Goal: Navigation & Orientation: Understand site structure

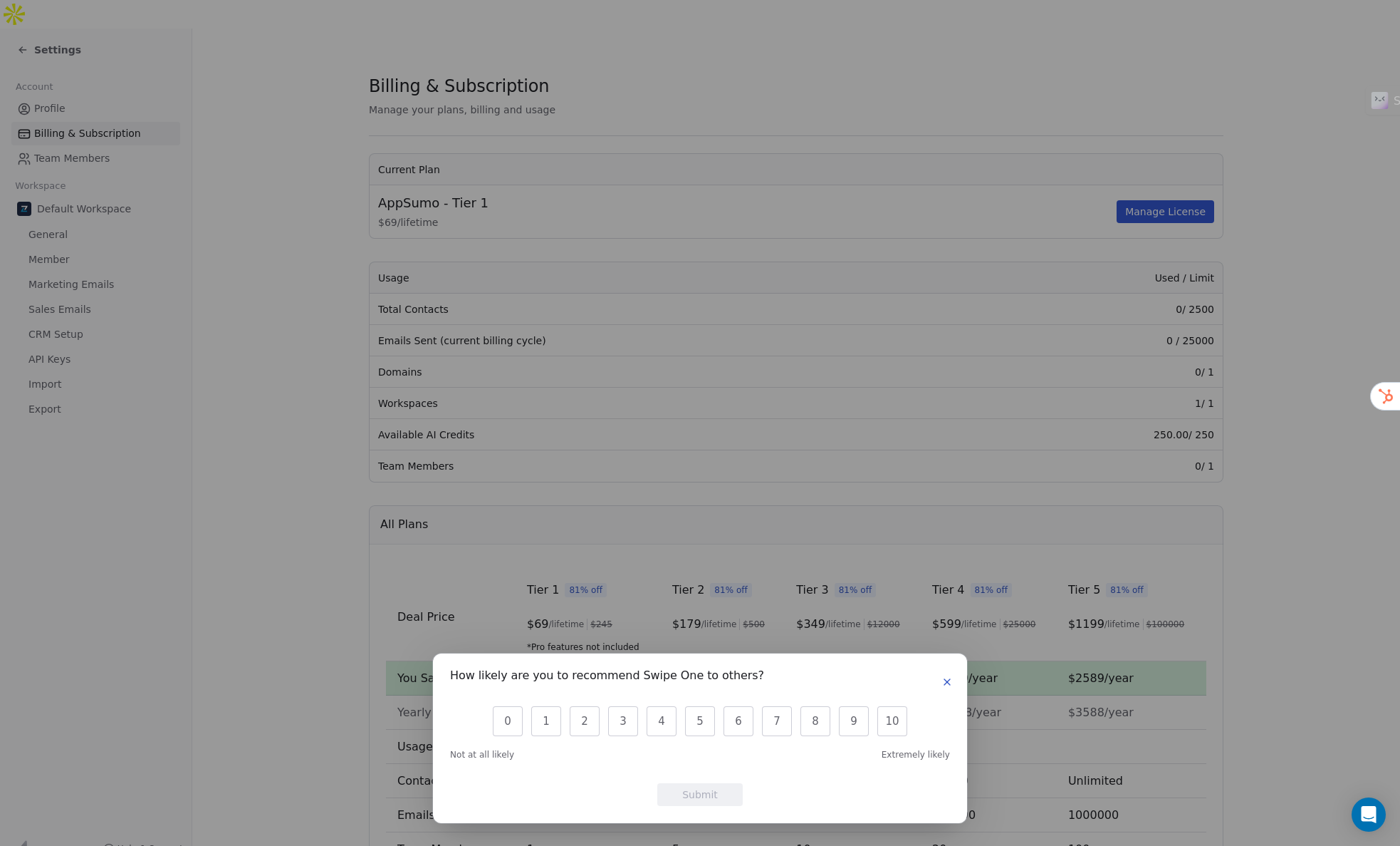
click at [948, 682] on icon "button" at bounding box center [947, 682] width 5 height 5
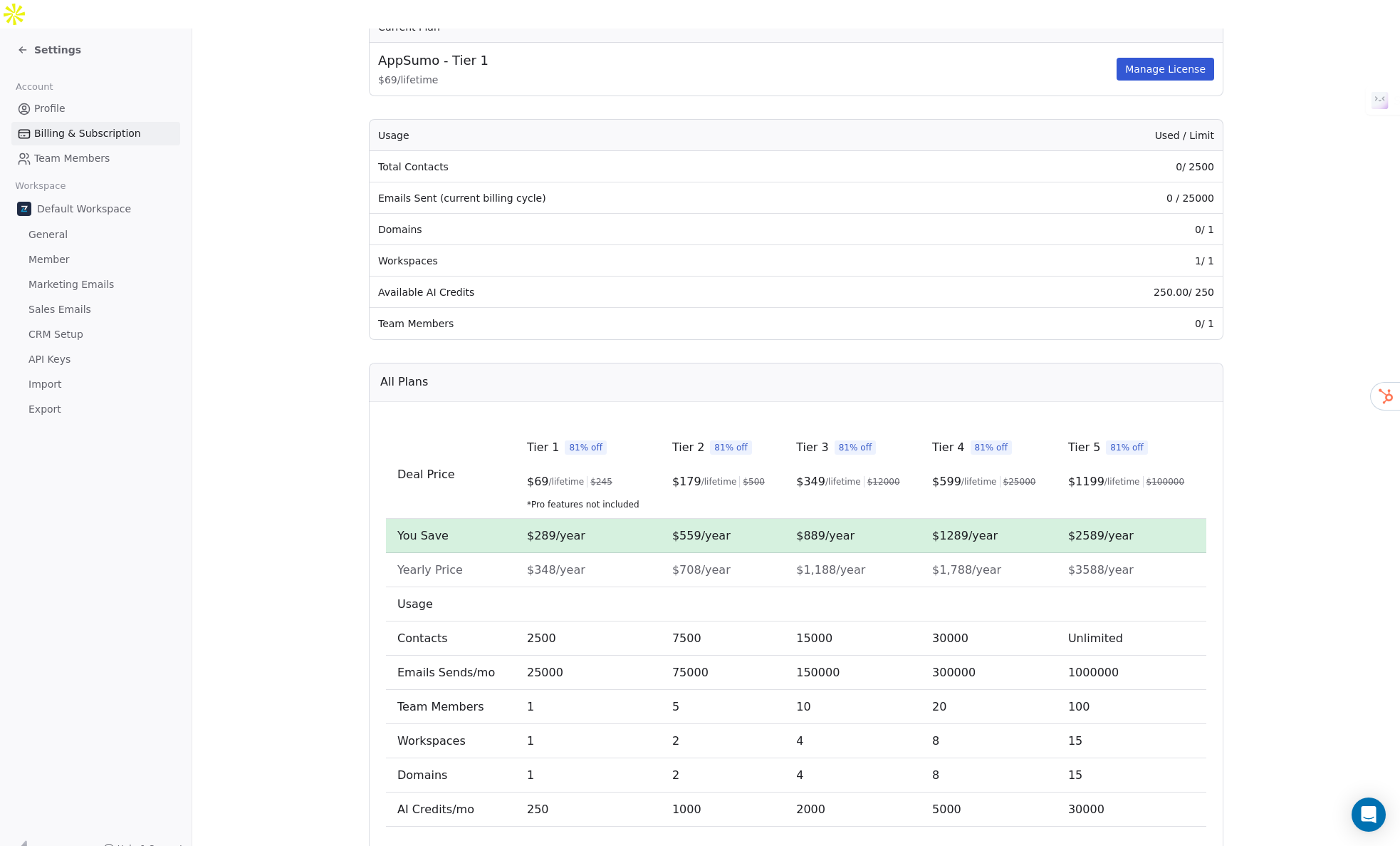
scroll to position [169, 0]
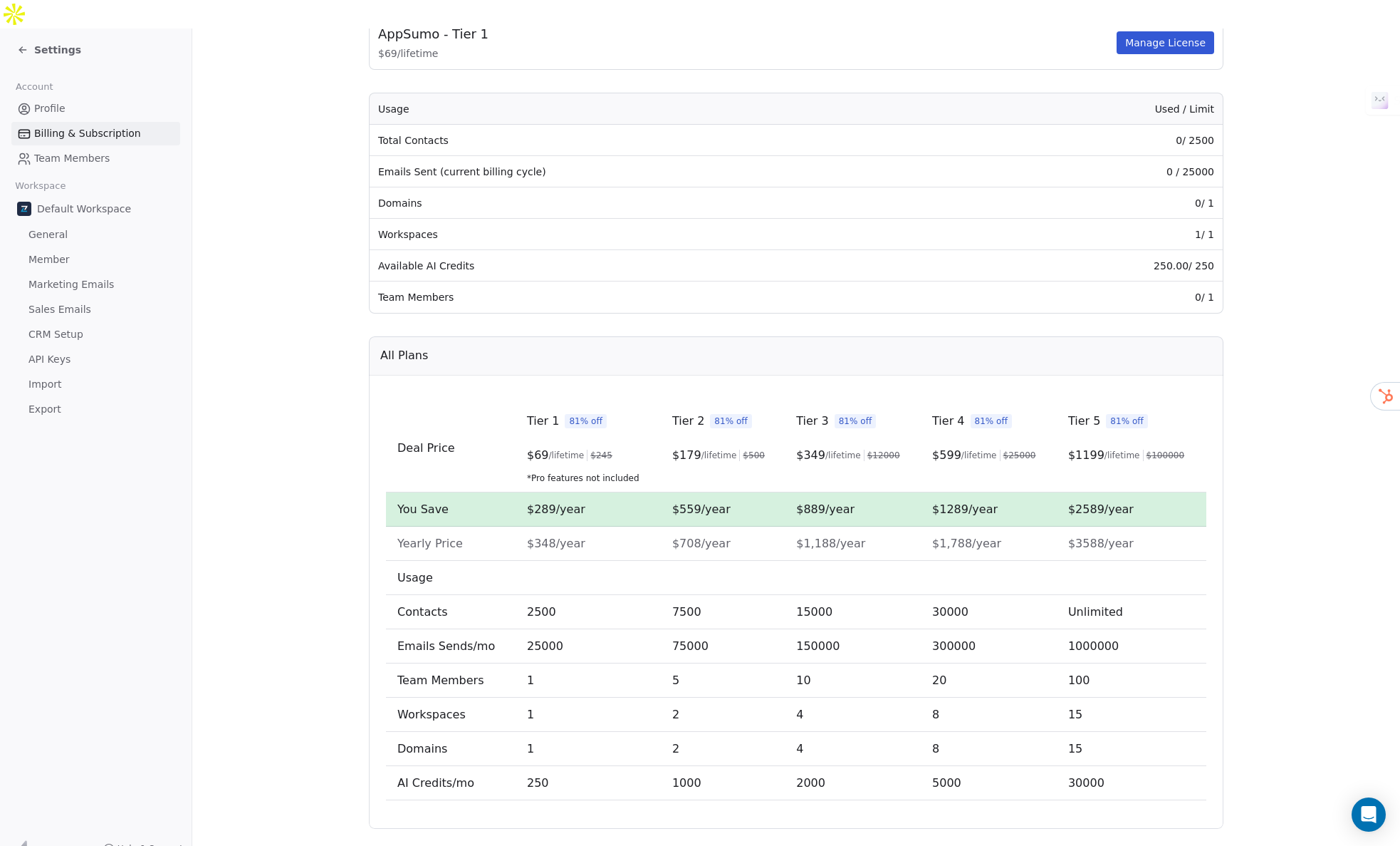
click at [51, 228] on span "General" at bounding box center [48, 235] width 39 height 15
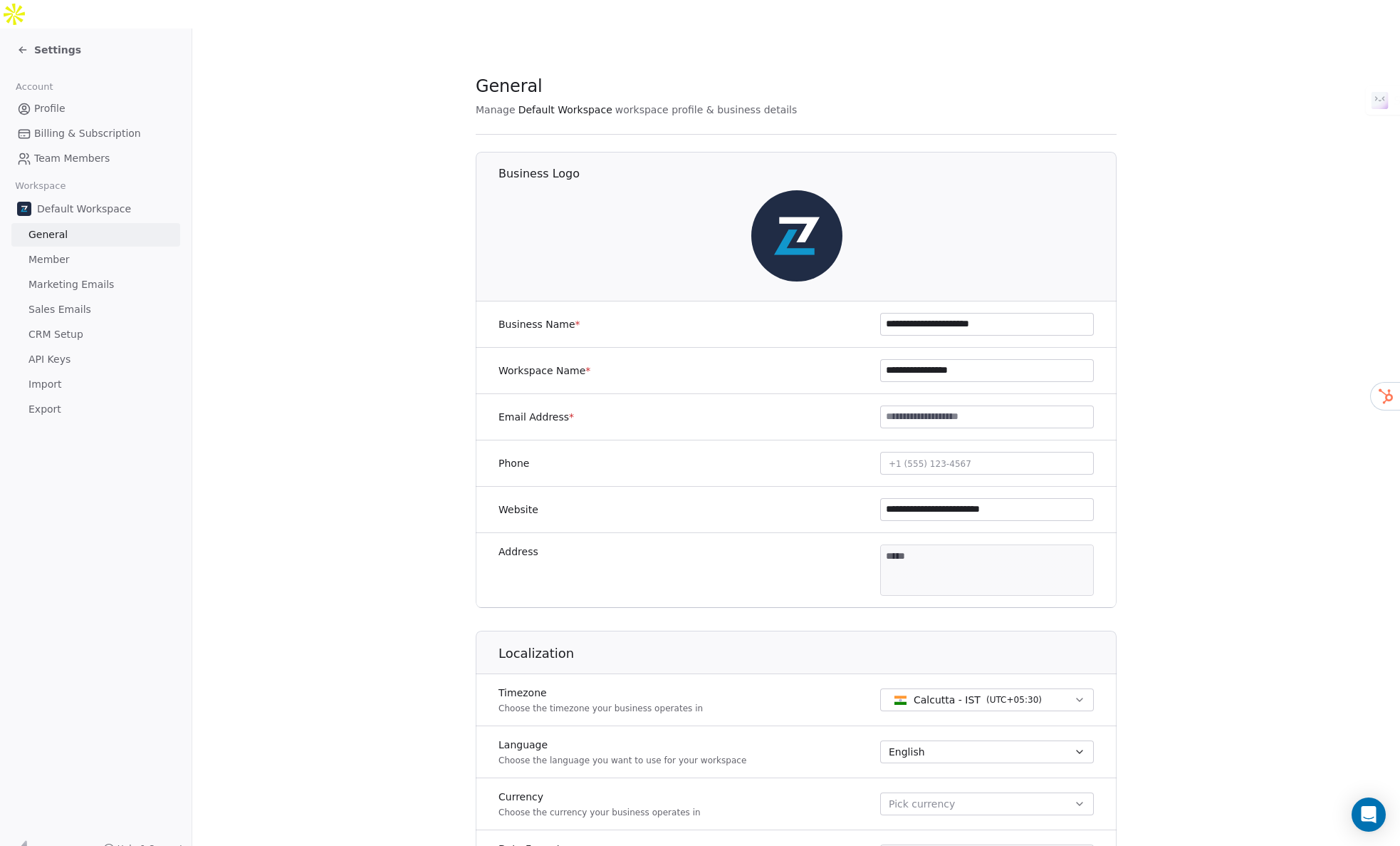
click at [1016, 406] on input at bounding box center [987, 417] width 212 height 21
type input "**********"
click at [1220, 450] on section "**********" at bounding box center [797, 695] width 1208 height 1333
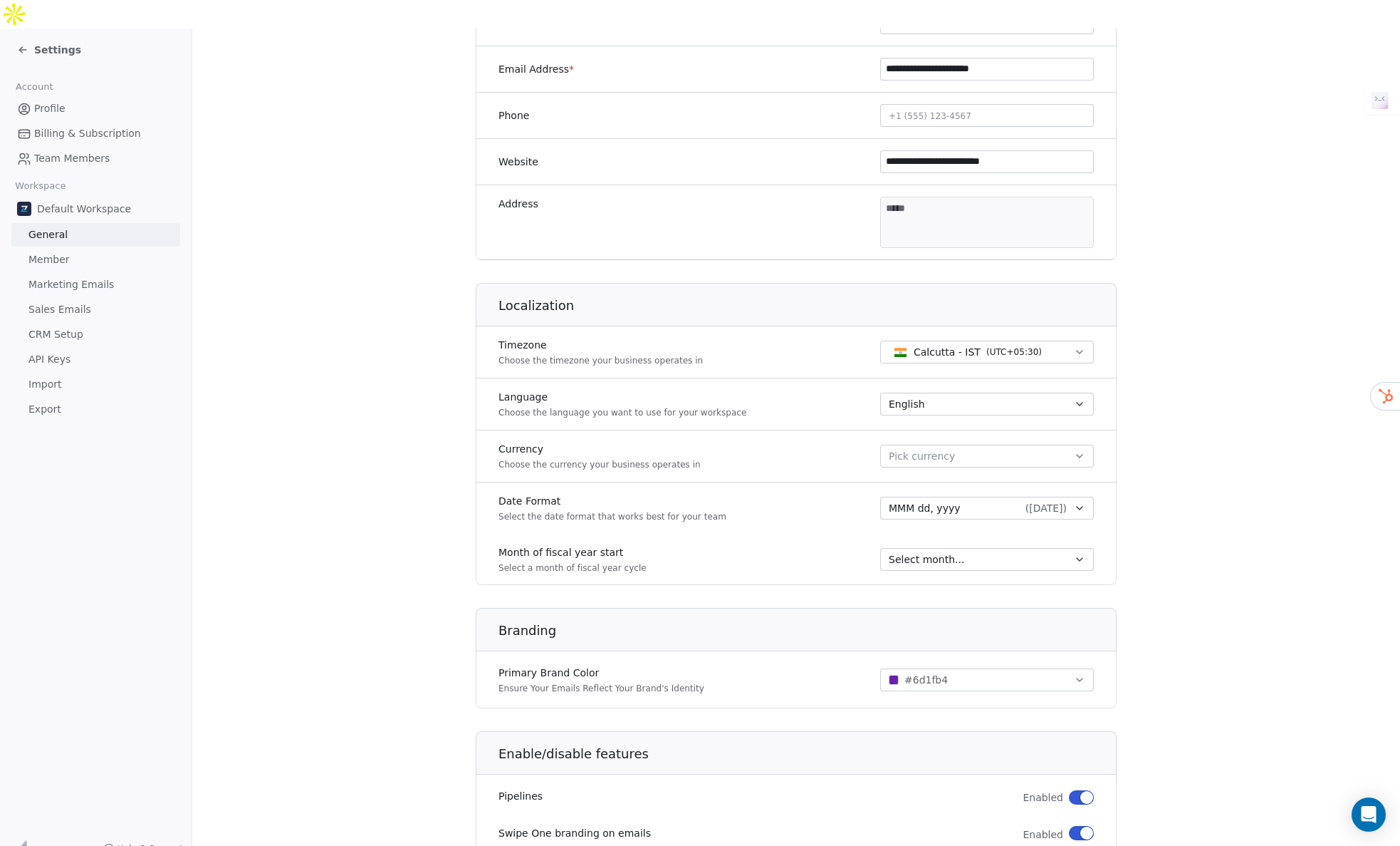
scroll to position [356, 0]
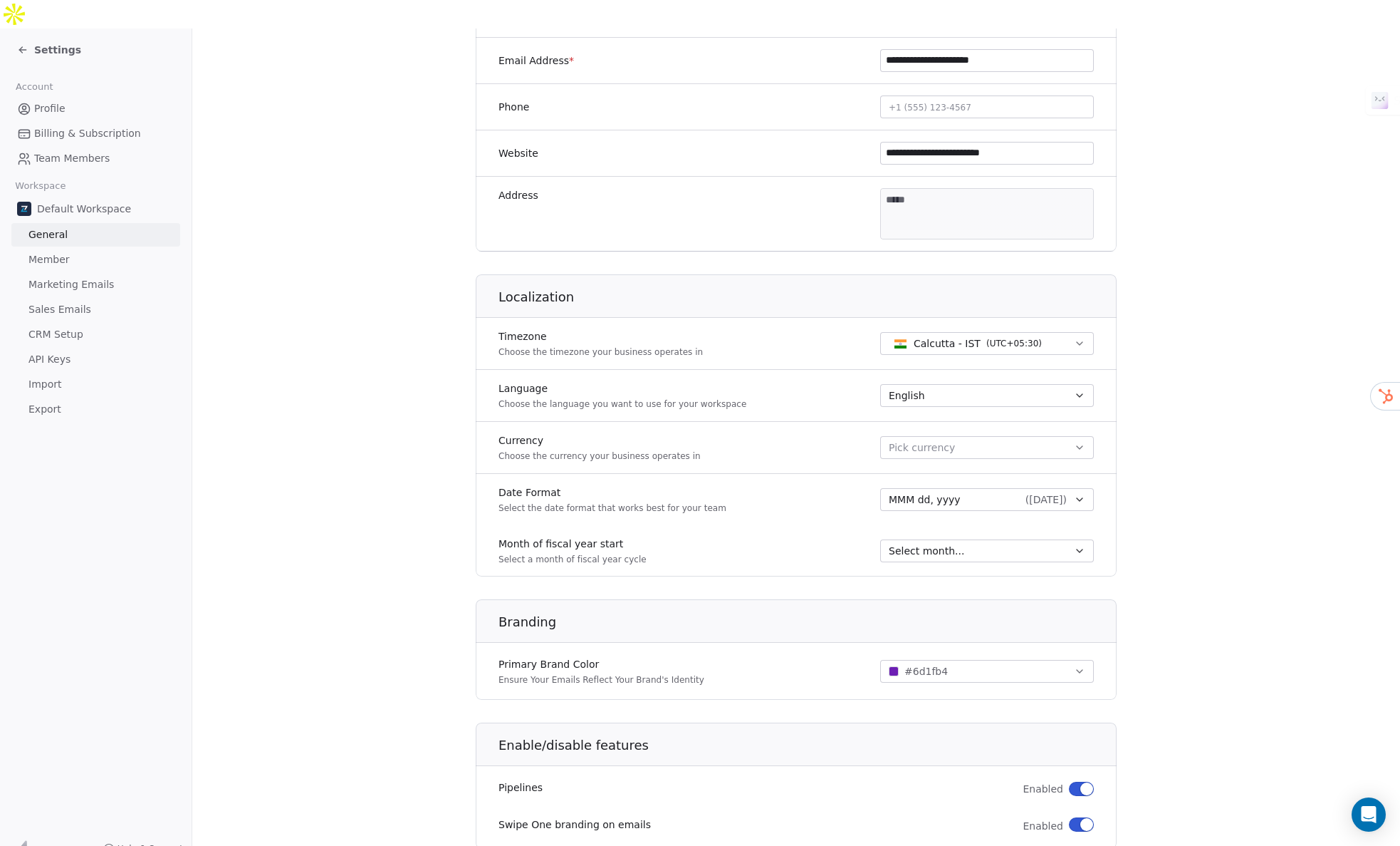
click at [1063, 436] on button "Pick currency" at bounding box center [987, 448] width 213 height 23
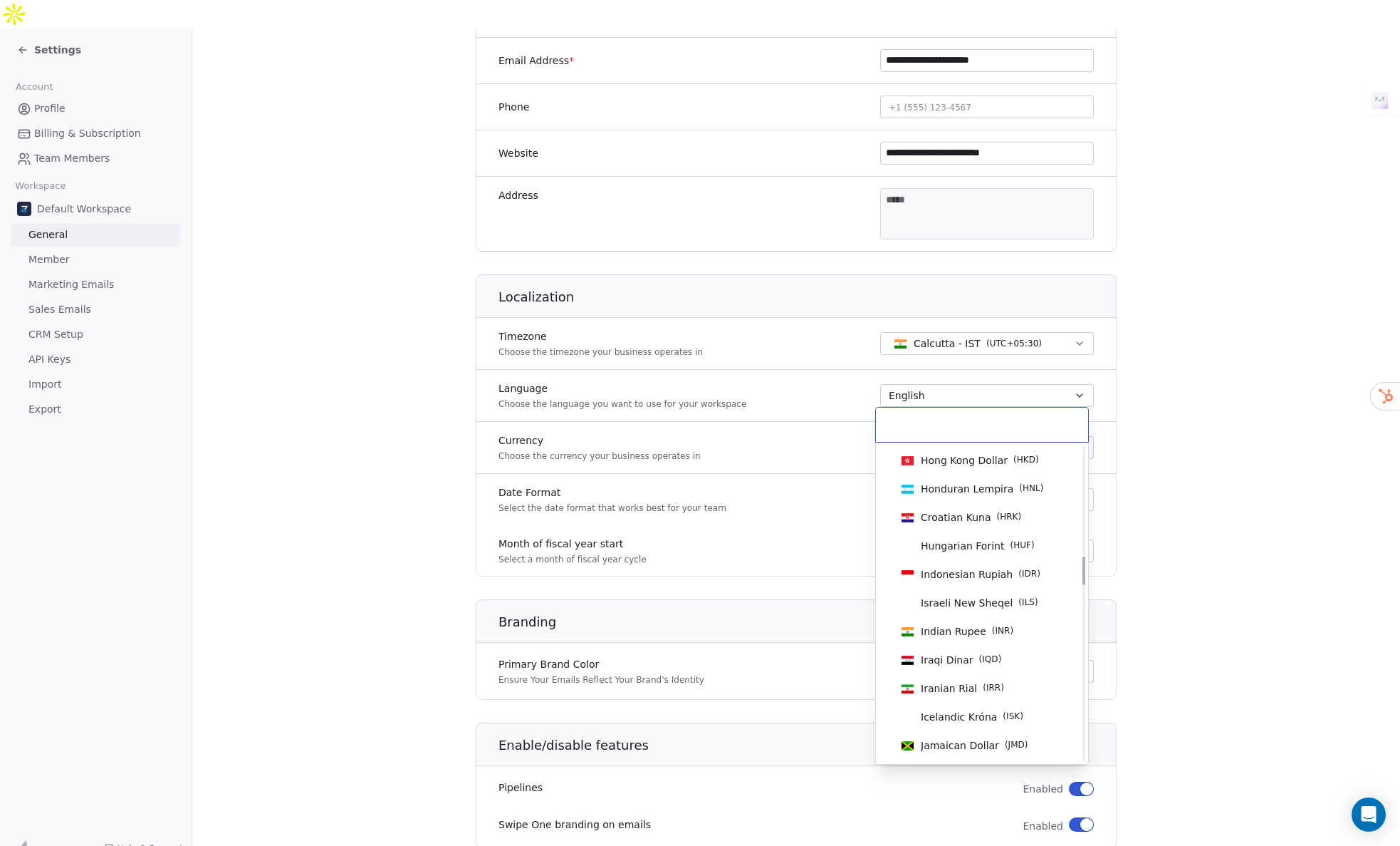
scroll to position [1211, 0]
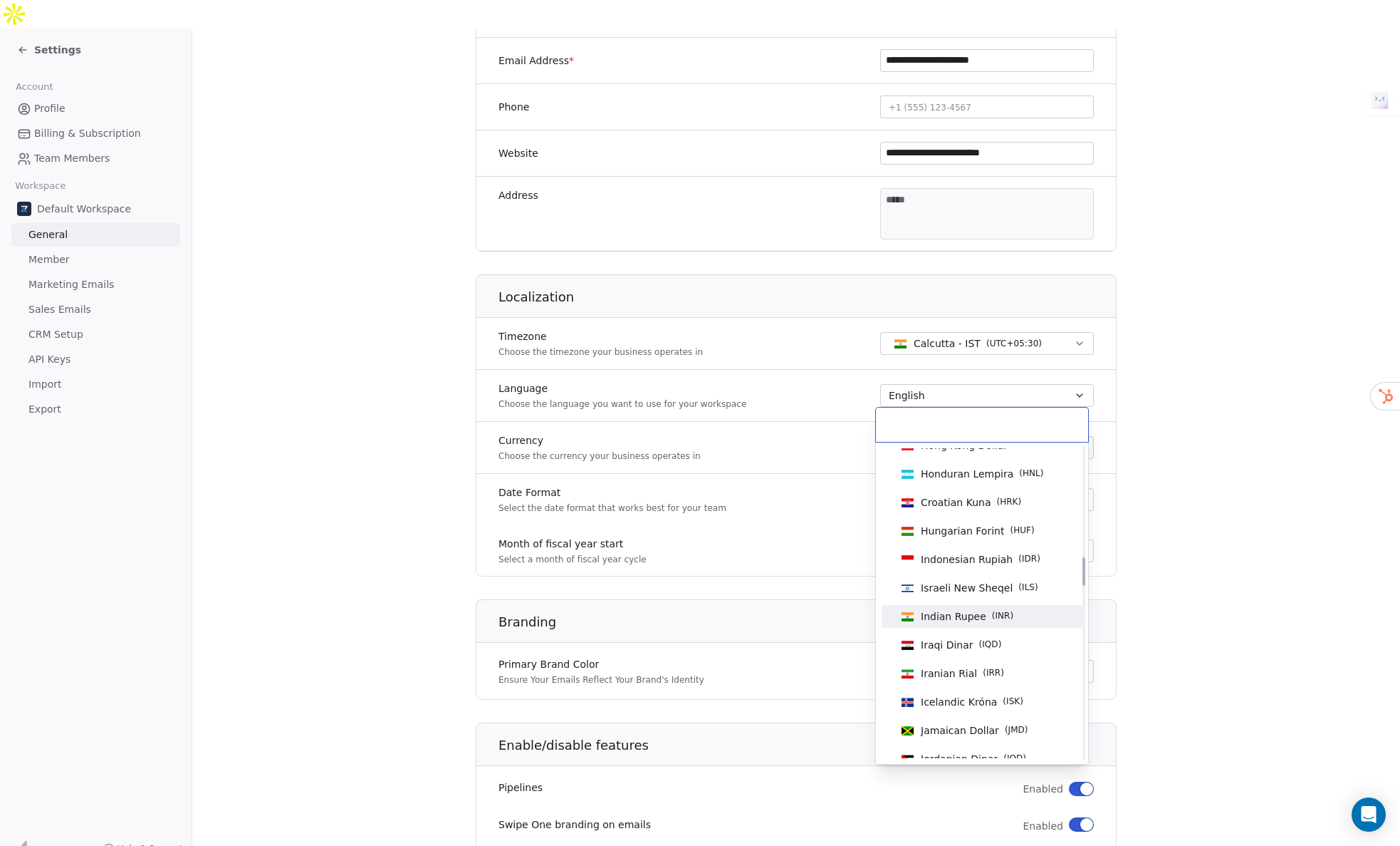
click at [987, 616] on div "Indian Rupee ( INR )" at bounding box center [967, 617] width 93 height 14
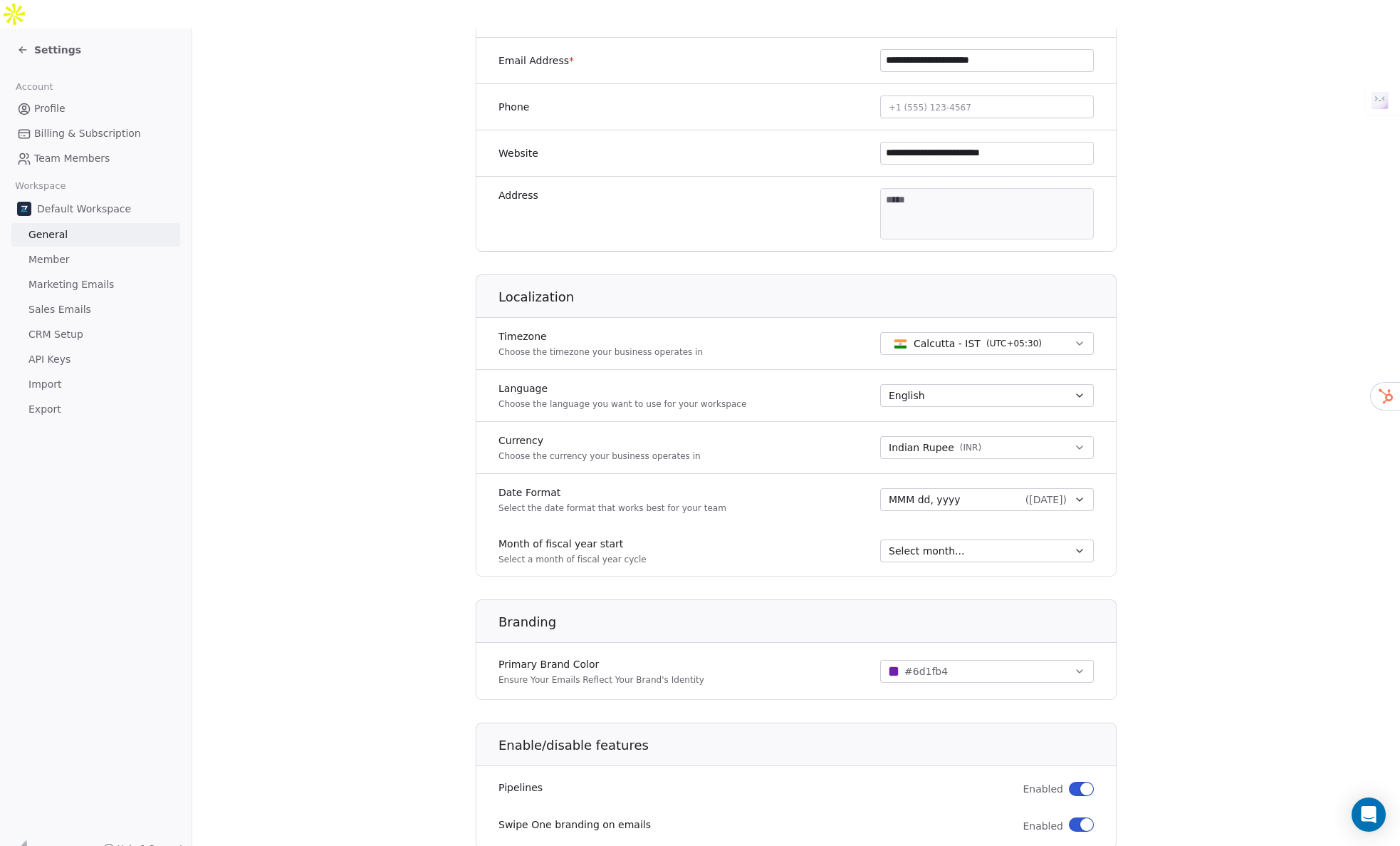
click at [1255, 444] on section "**********" at bounding box center [797, 339] width 1208 height 1333
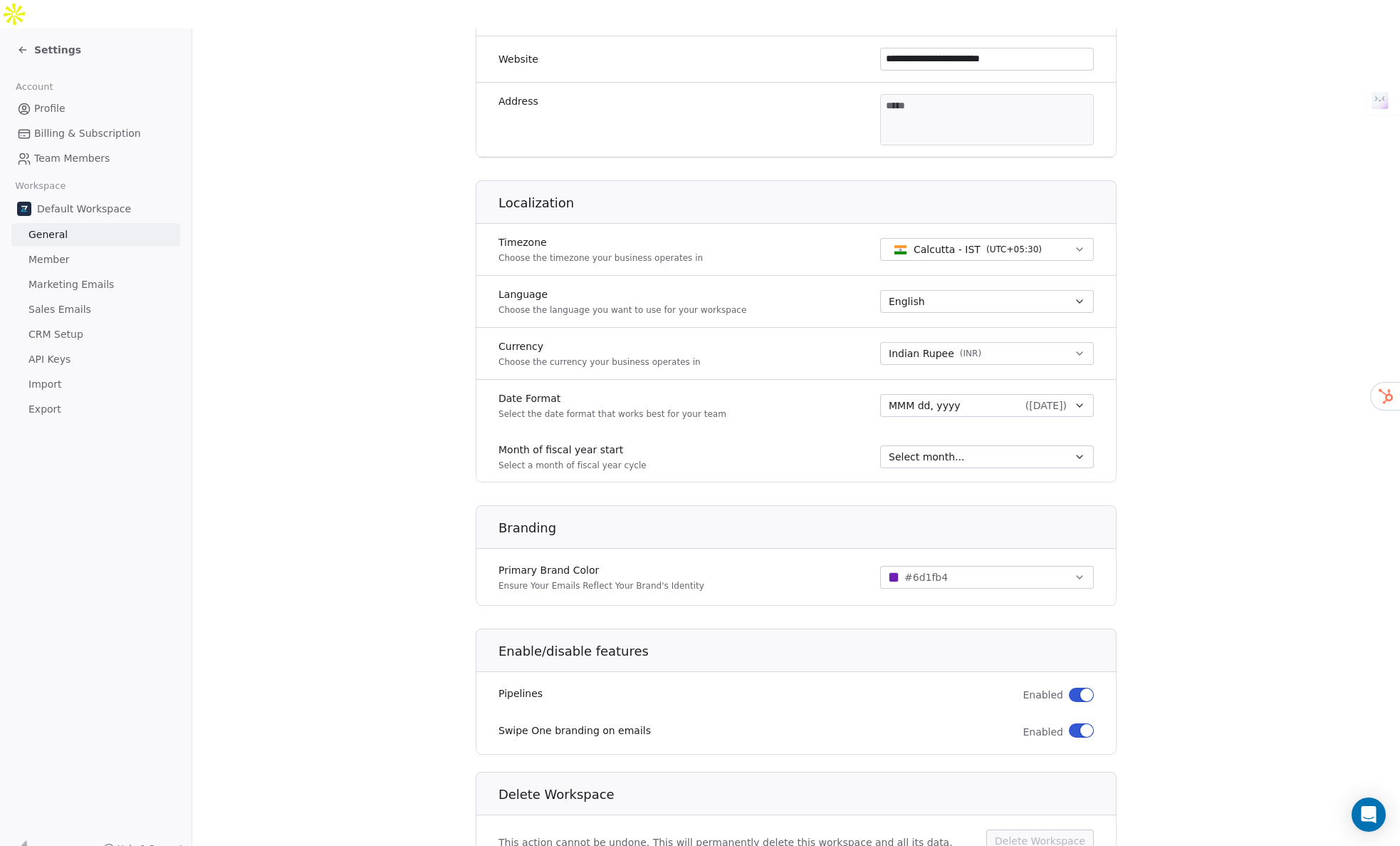
scroll to position [488, 0]
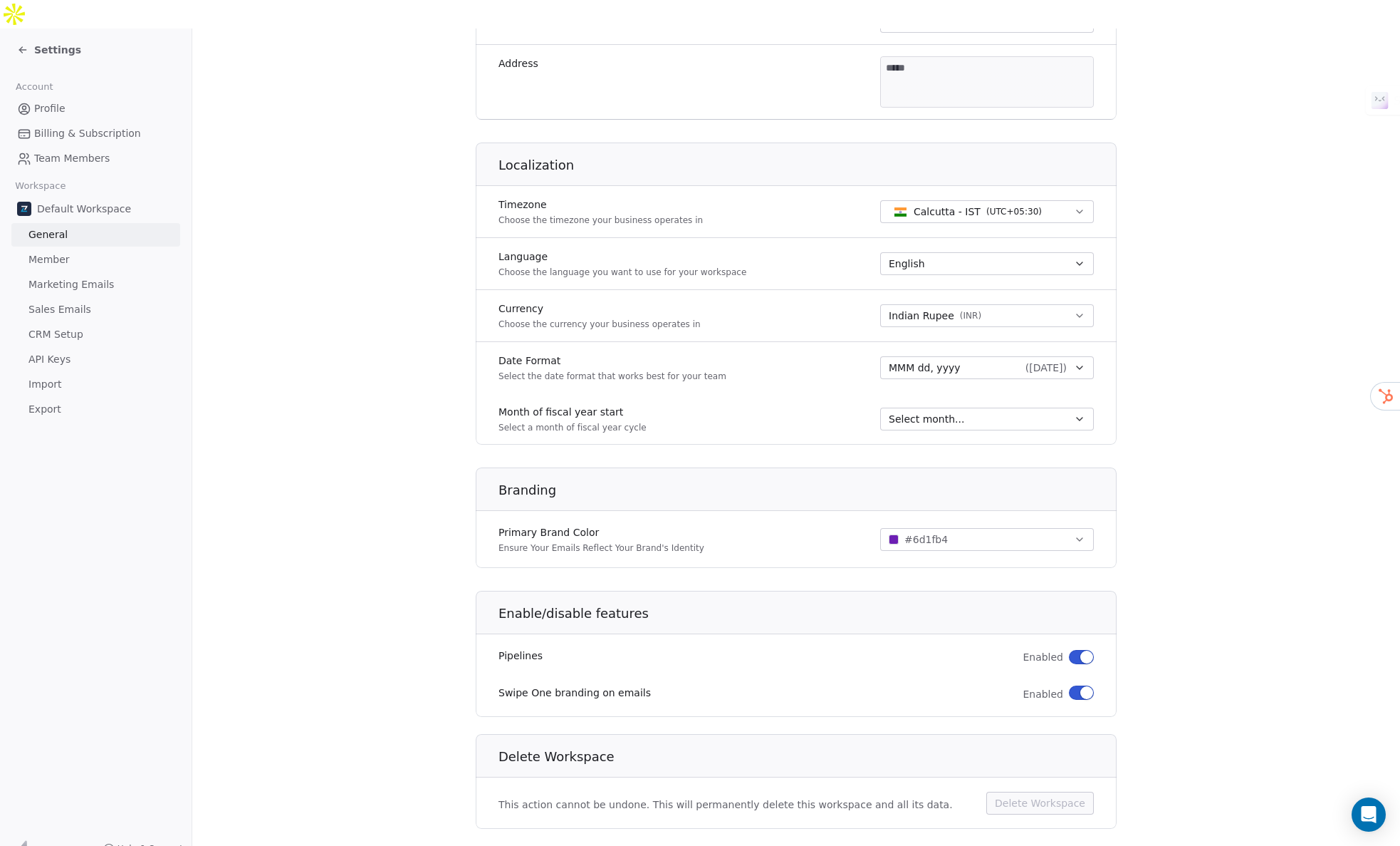
click at [1075, 534] on icon "button" at bounding box center [1080, 539] width 12 height 12
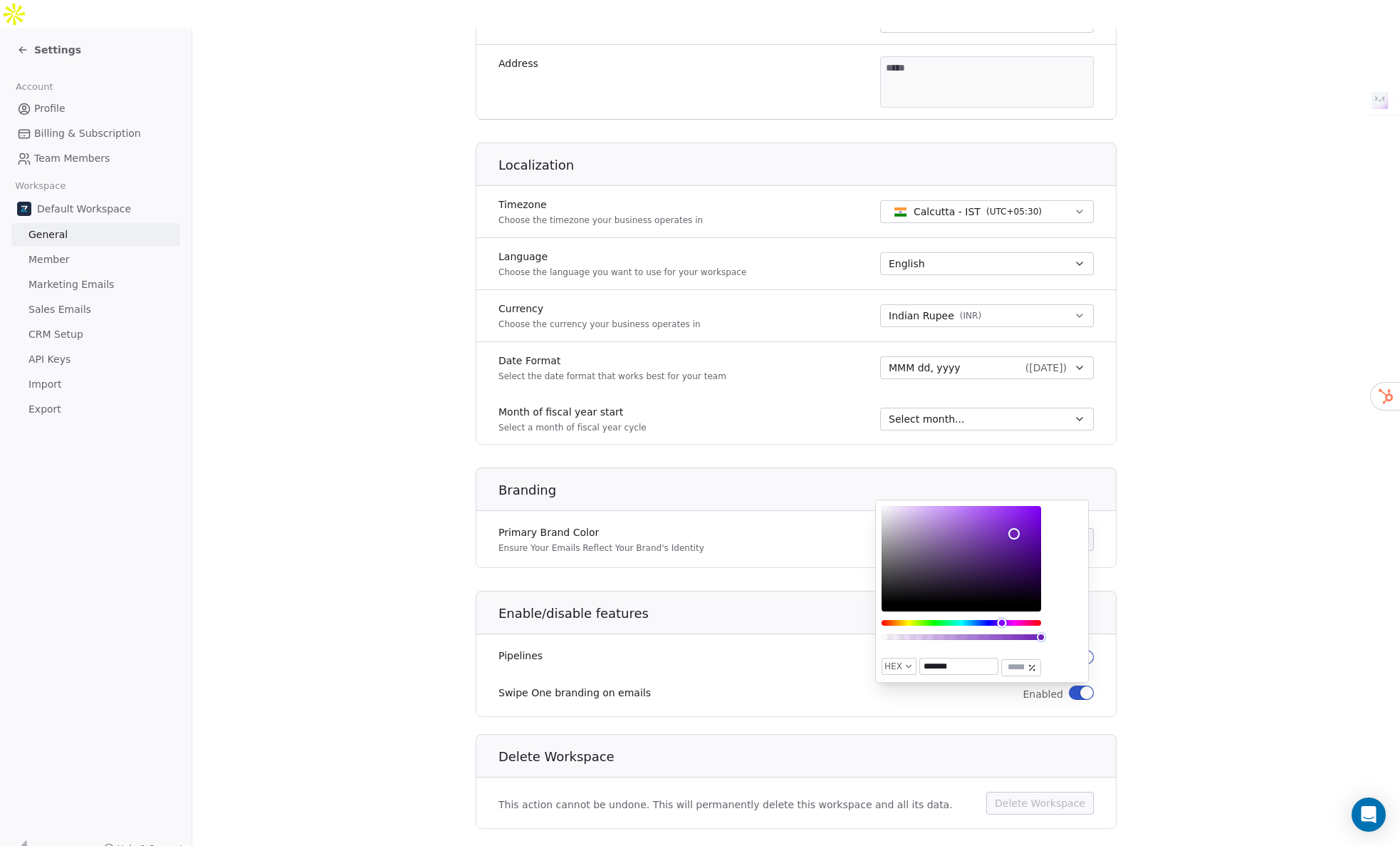
click at [893, 623] on div "Hue" at bounding box center [961, 622] width 160 height 5
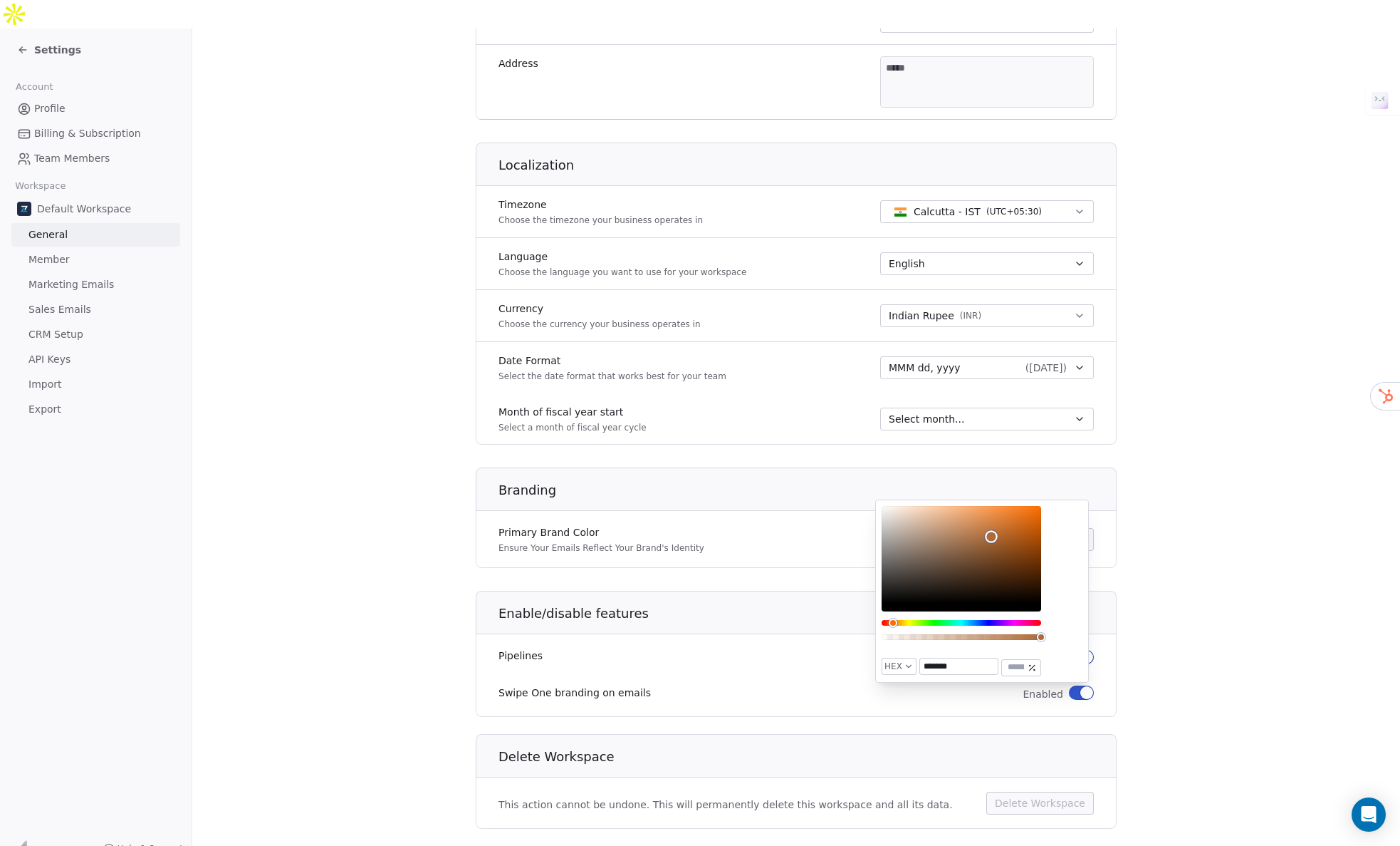
click at [991, 536] on div "Color" at bounding box center [961, 554] width 160 height 97
click at [1002, 552] on div "Color" at bounding box center [961, 554] width 160 height 97
click at [1019, 557] on div "Color" at bounding box center [961, 554] width 160 height 97
click at [1005, 550] on div "Color" at bounding box center [961, 554] width 160 height 97
click at [979, 540] on div "Color" at bounding box center [961, 554] width 160 height 97
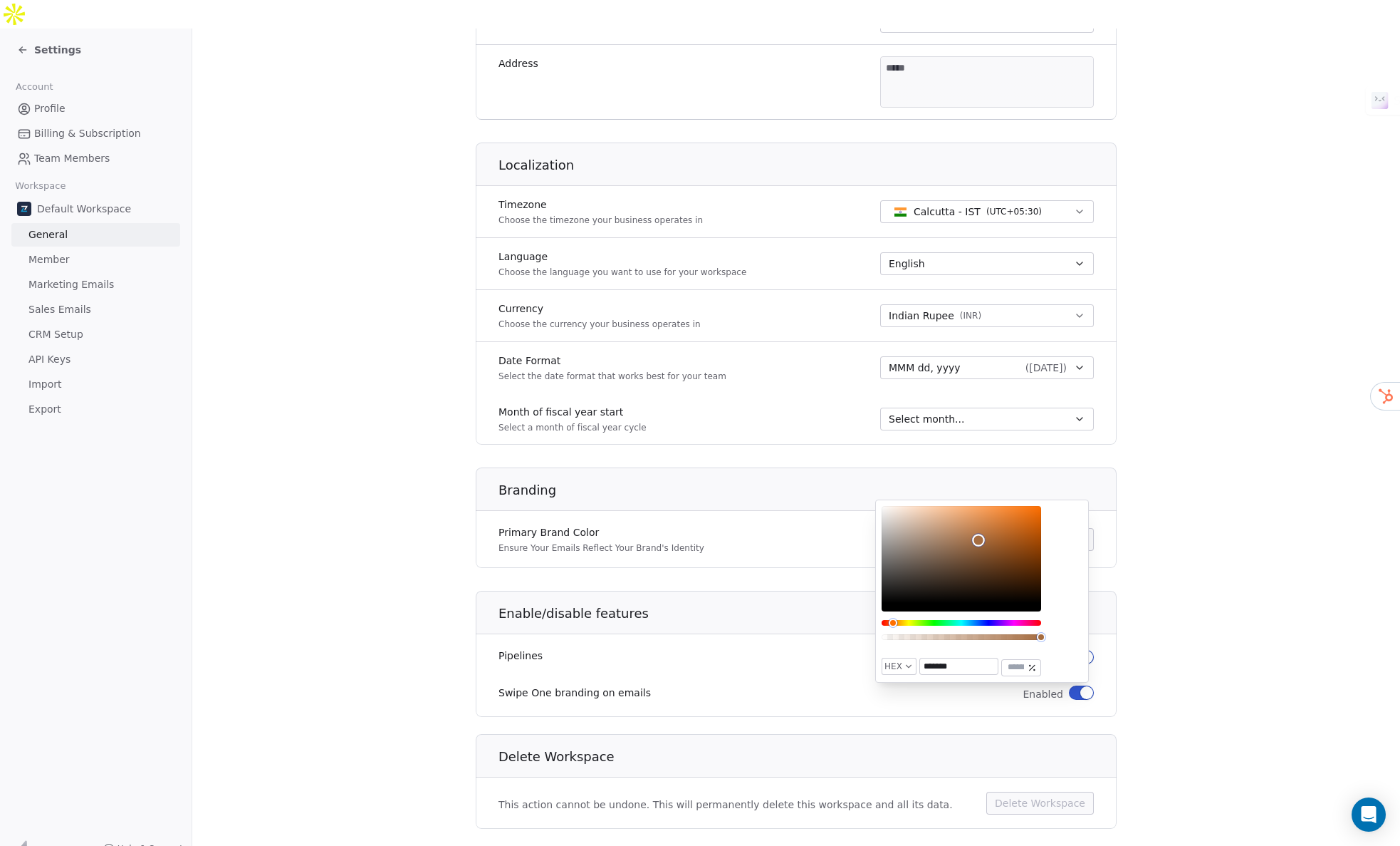
click at [993, 544] on div "Color" at bounding box center [961, 554] width 160 height 97
click at [995, 536] on div "Color" at bounding box center [961, 554] width 160 height 97
click at [998, 514] on div "Color" at bounding box center [961, 554] width 160 height 97
click at [990, 522] on div "Color" at bounding box center [961, 554] width 160 height 97
type input "*******"
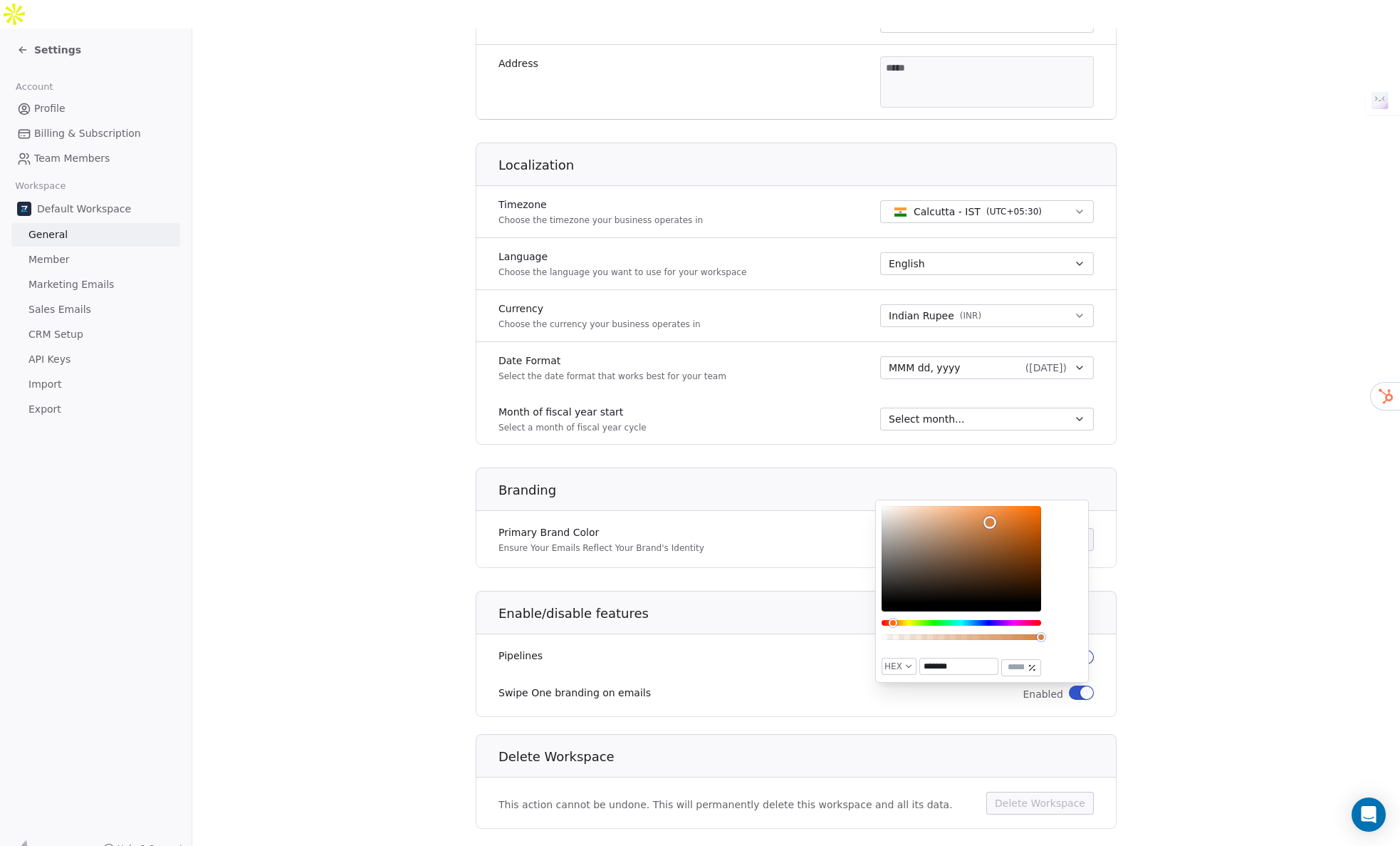
click at [1001, 527] on div "Color" at bounding box center [961, 554] width 160 height 97
click at [1207, 585] on section "**********" at bounding box center [797, 207] width 1208 height 1333
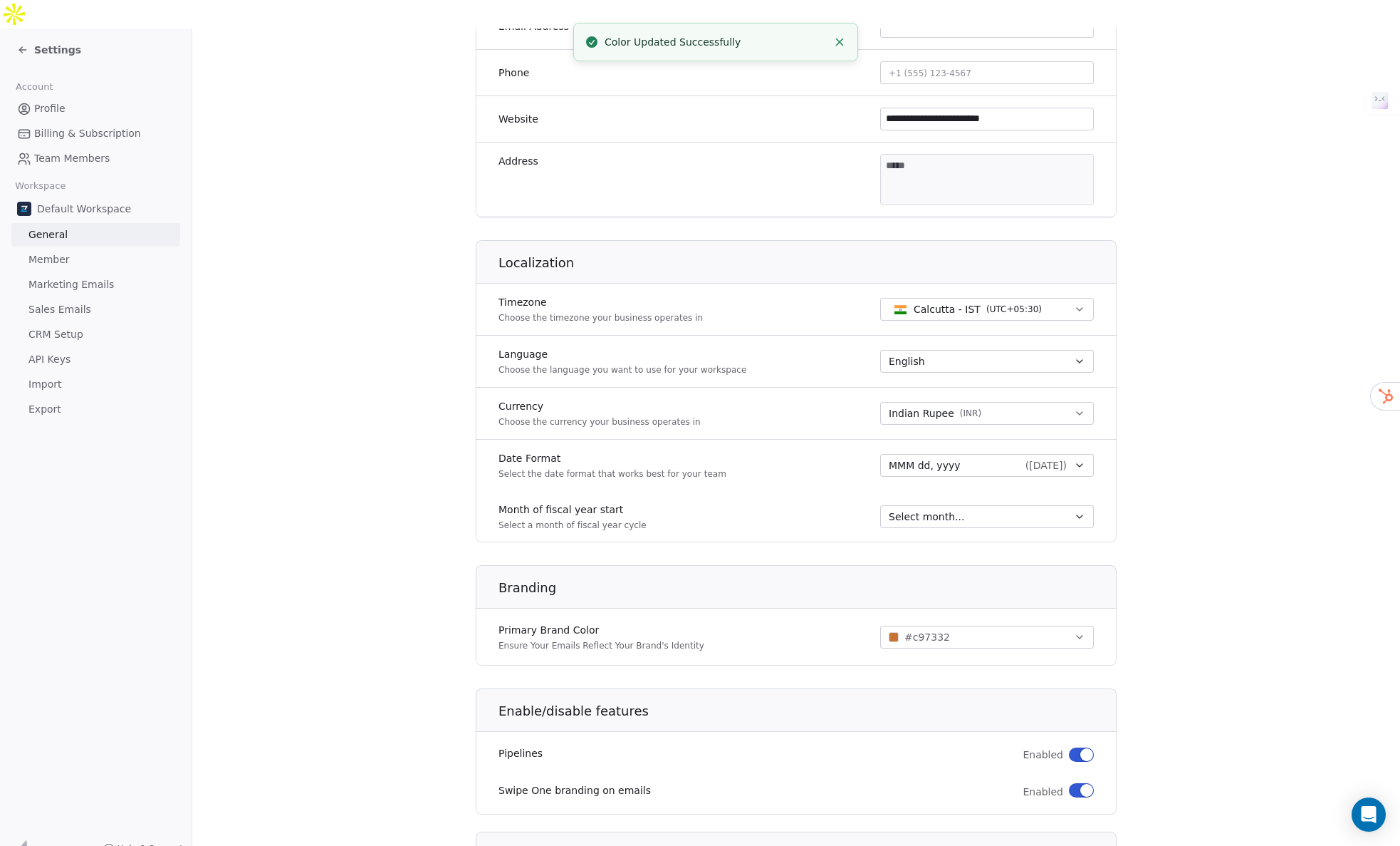
scroll to position [345, 0]
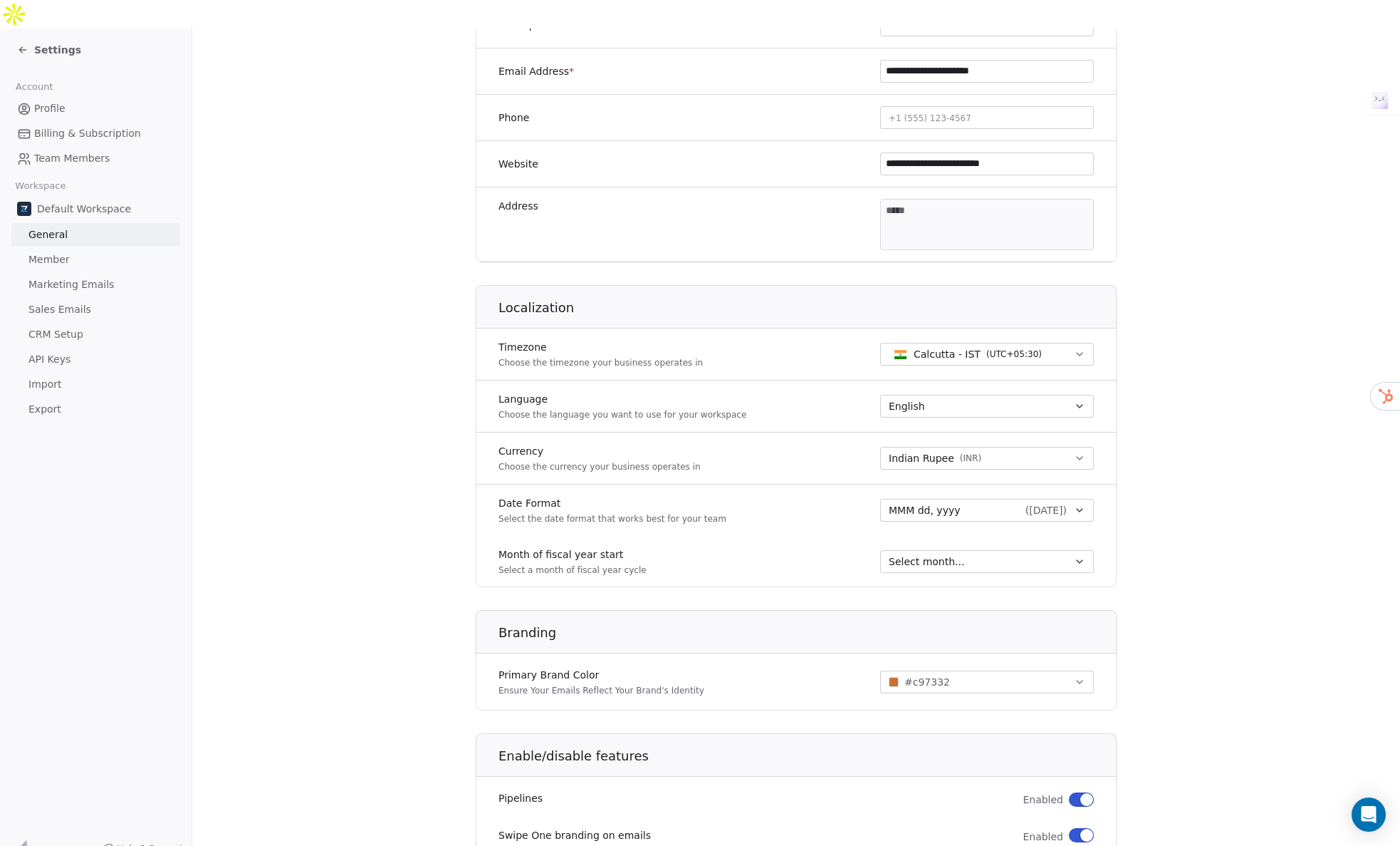
click at [68, 253] on span "Member" at bounding box center [49, 260] width 41 height 15
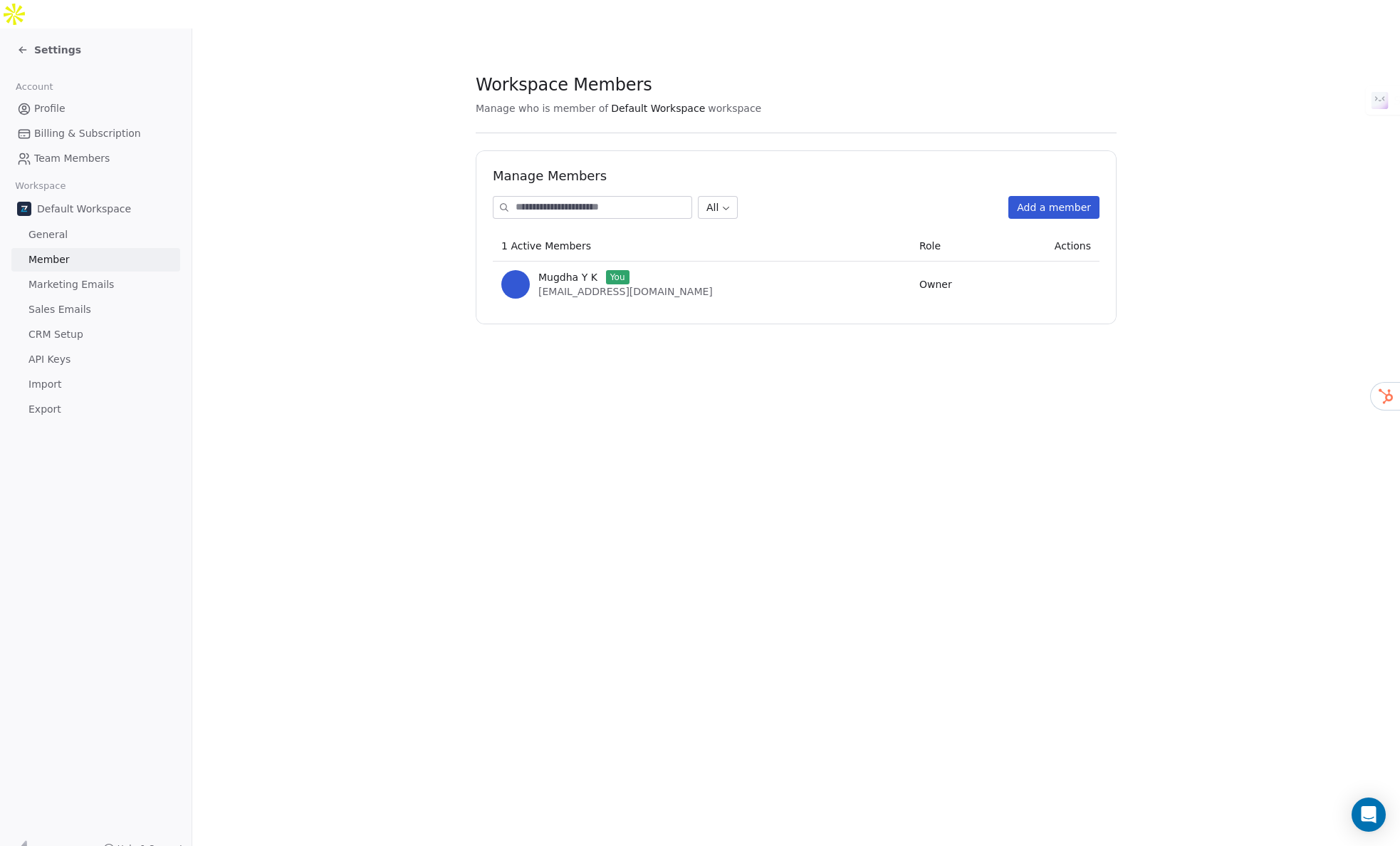
click at [69, 278] on span "Marketing Emails" at bounding box center [71, 285] width 86 height 15
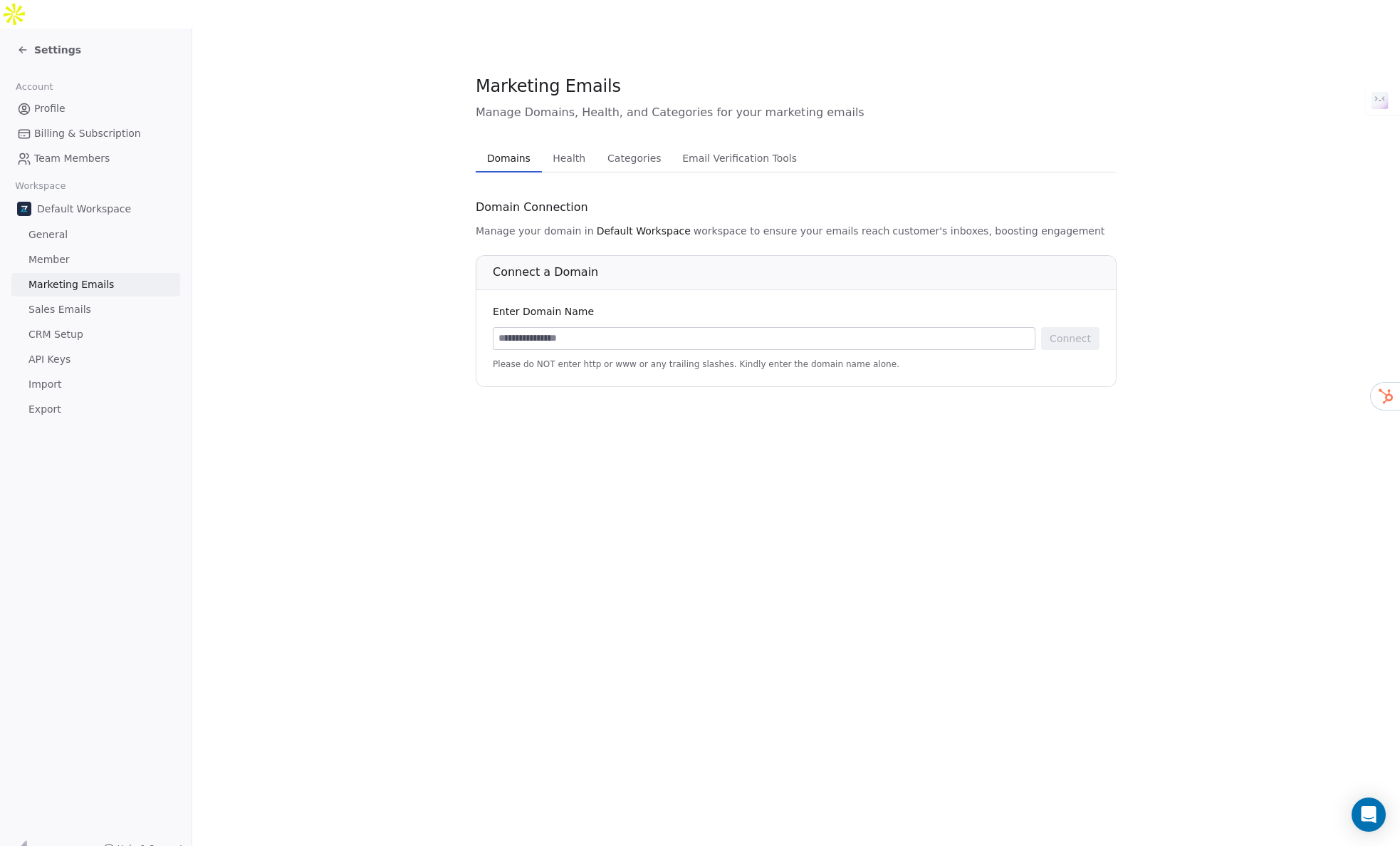
click at [561, 148] on span "Health" at bounding box center [568, 158] width 44 height 20
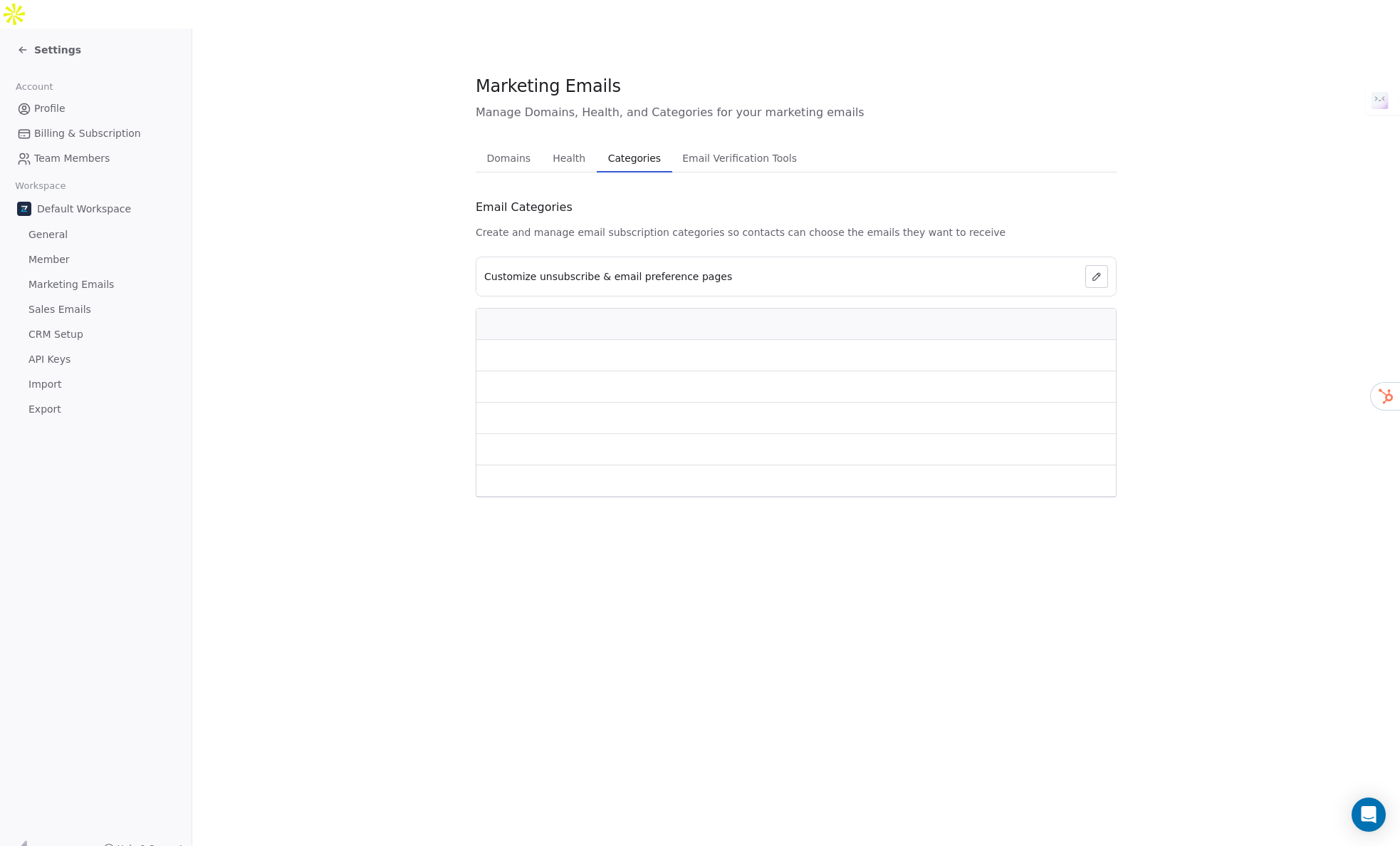
click at [647, 148] on span "Categories" at bounding box center [634, 158] width 64 height 20
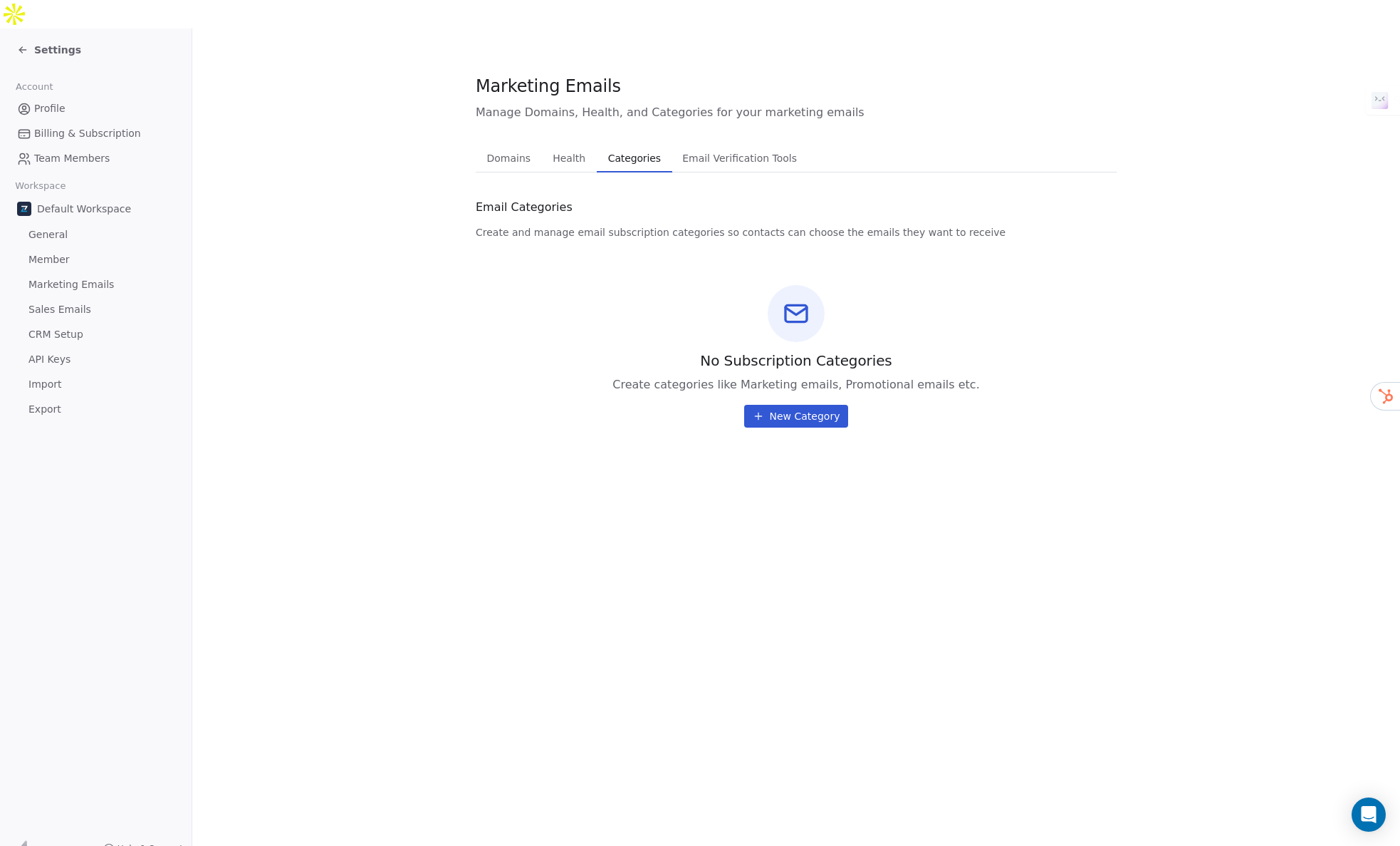
click at [728, 148] on span "Email Verification Tools" at bounding box center [739, 158] width 126 height 20
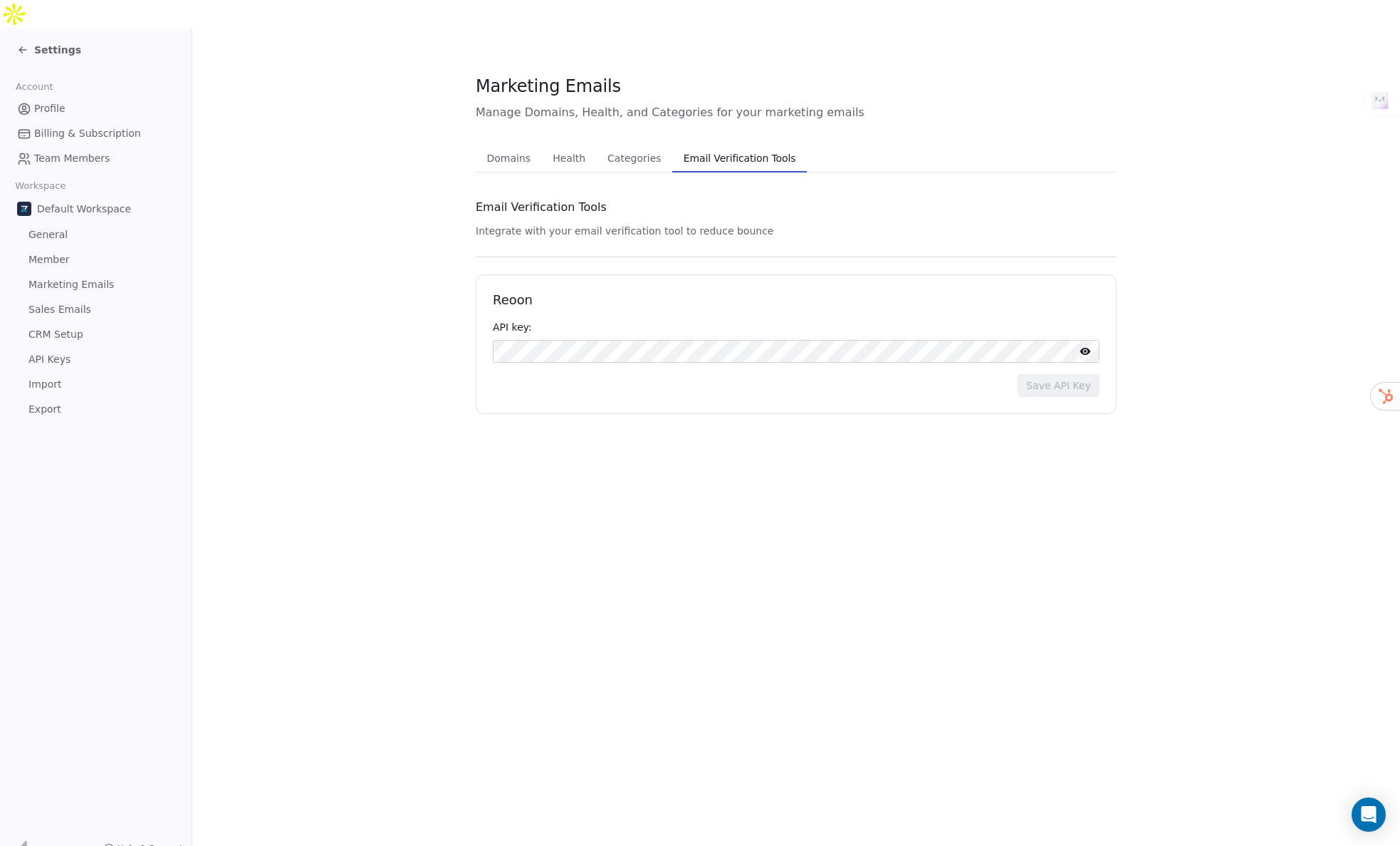
click at [62, 302] on span "Sales Emails" at bounding box center [60, 309] width 62 height 15
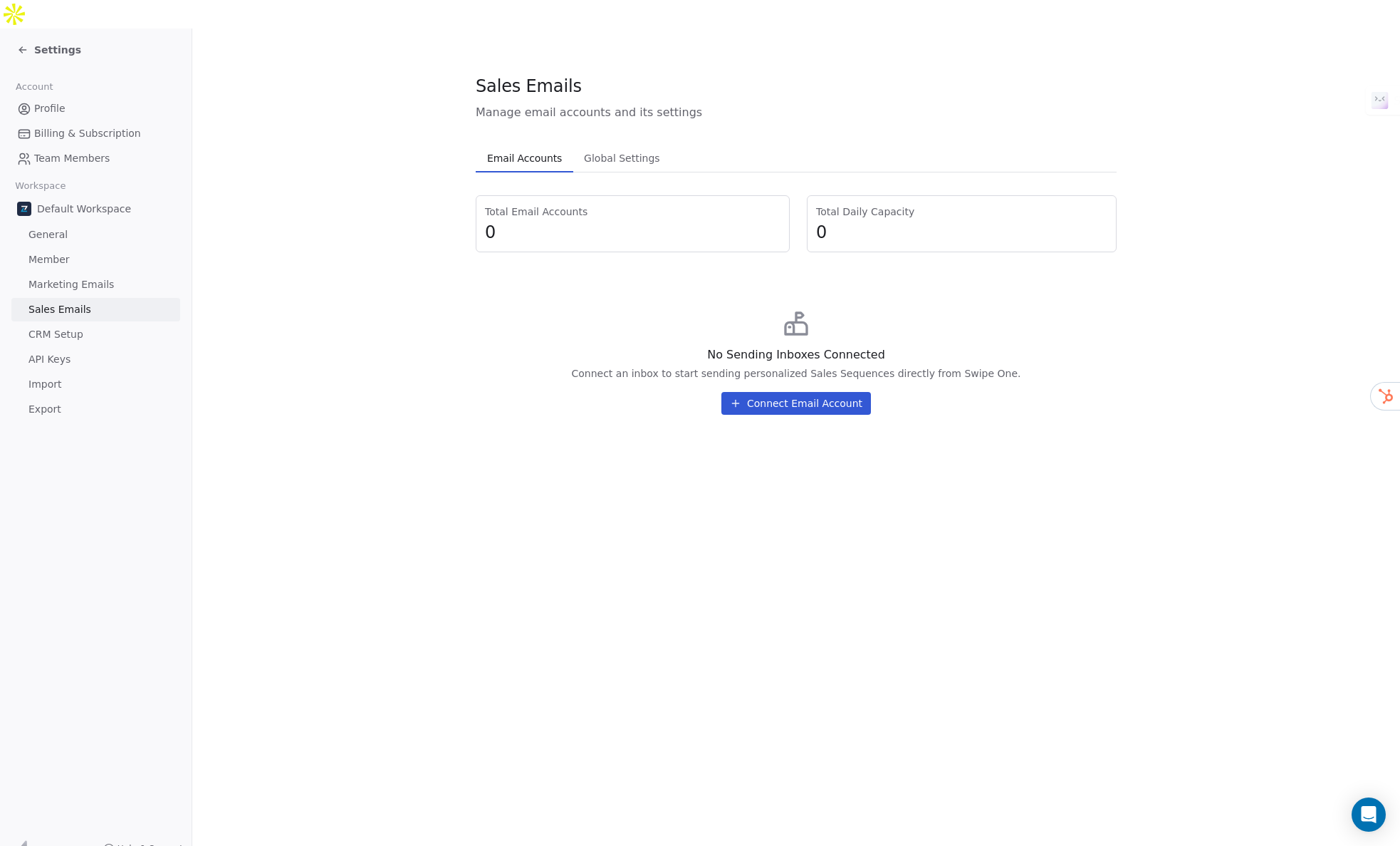
click at [77, 327] on span "CRM Setup" at bounding box center [55, 334] width 54 height 15
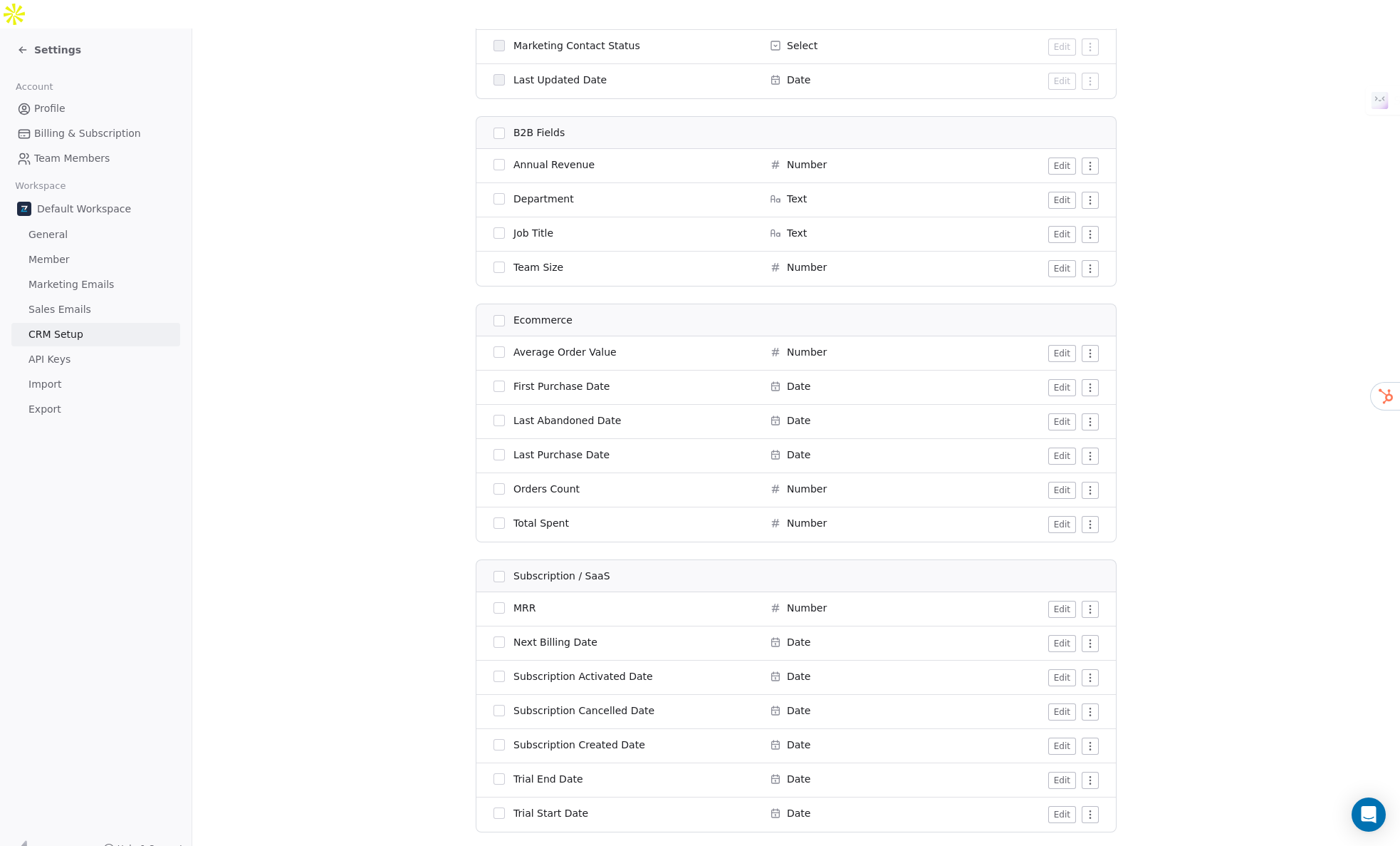
scroll to position [1340, 0]
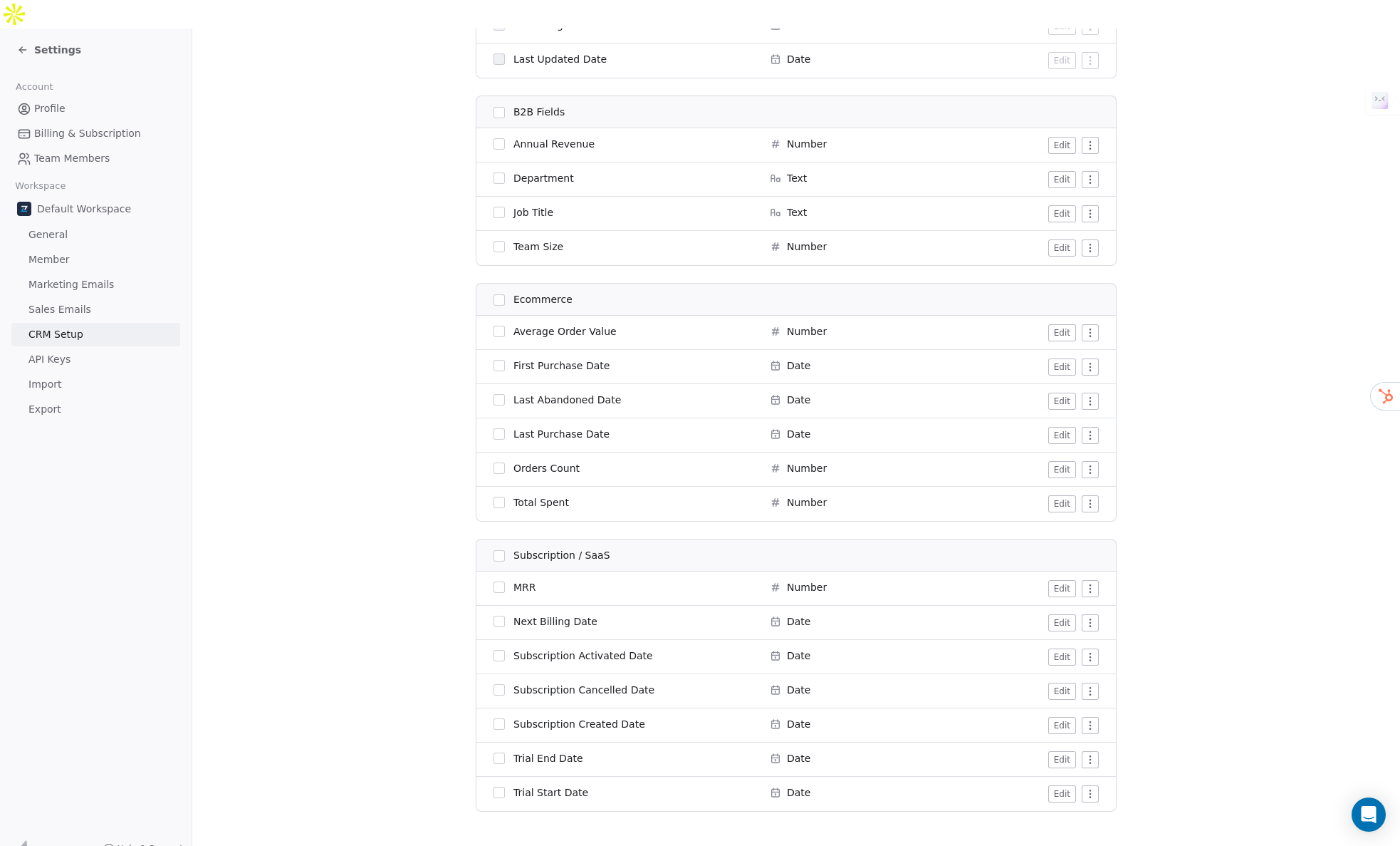
click at [70, 348] on link "API Keys" at bounding box center [95, 360] width 169 height 23
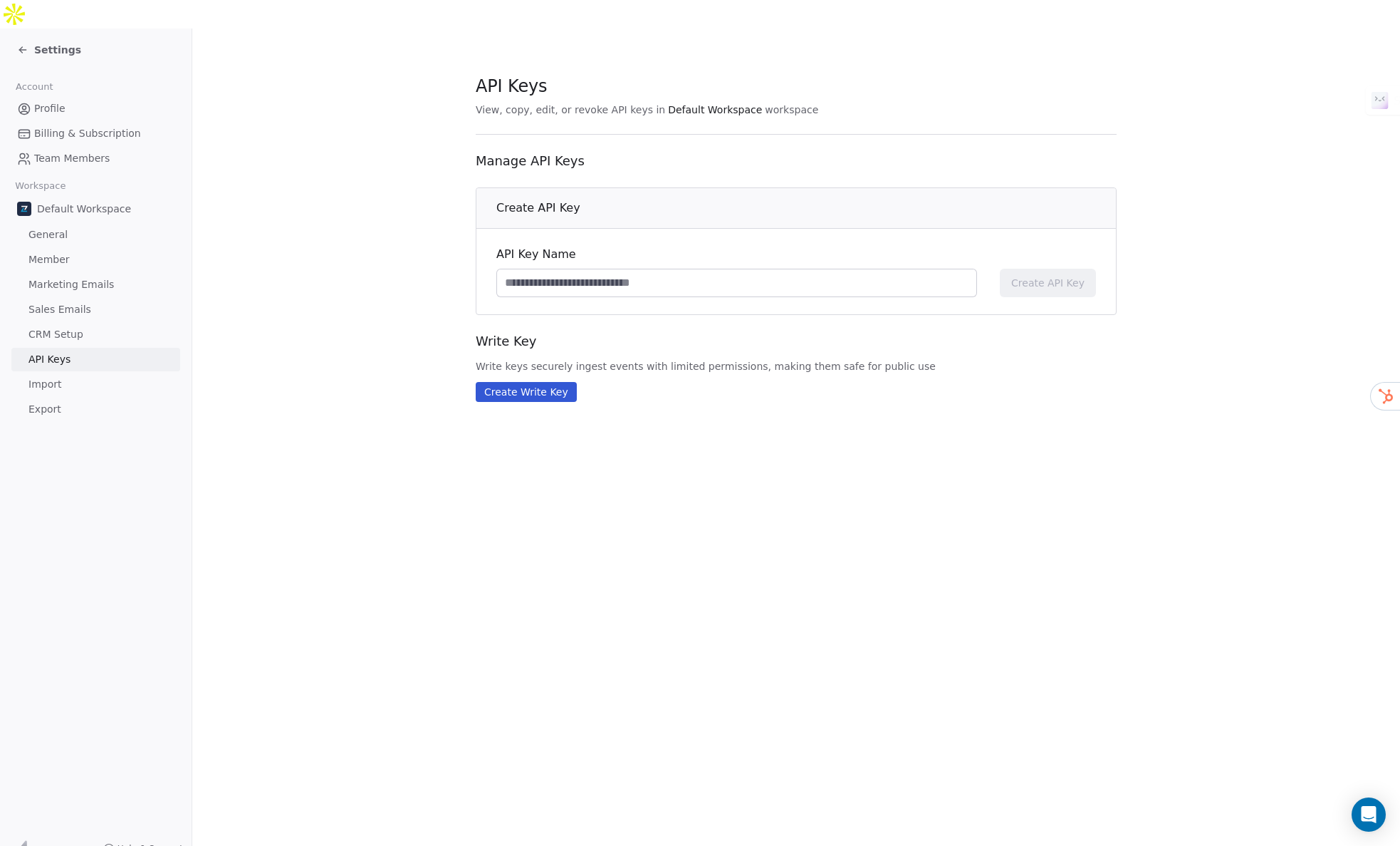
click at [51, 377] on span "Import" at bounding box center [45, 384] width 33 height 15
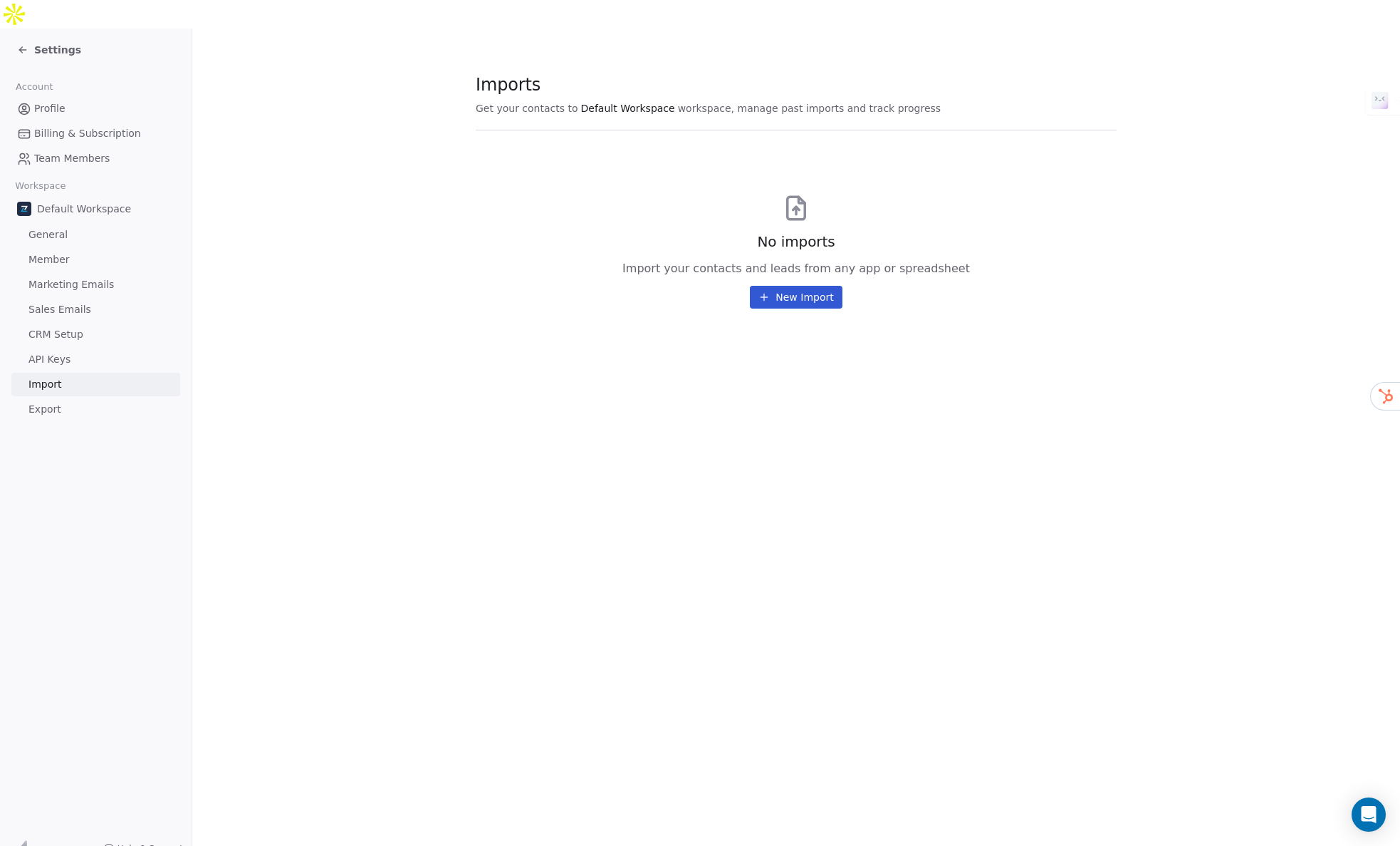
click at [45, 402] on span "Export" at bounding box center [45, 409] width 33 height 15
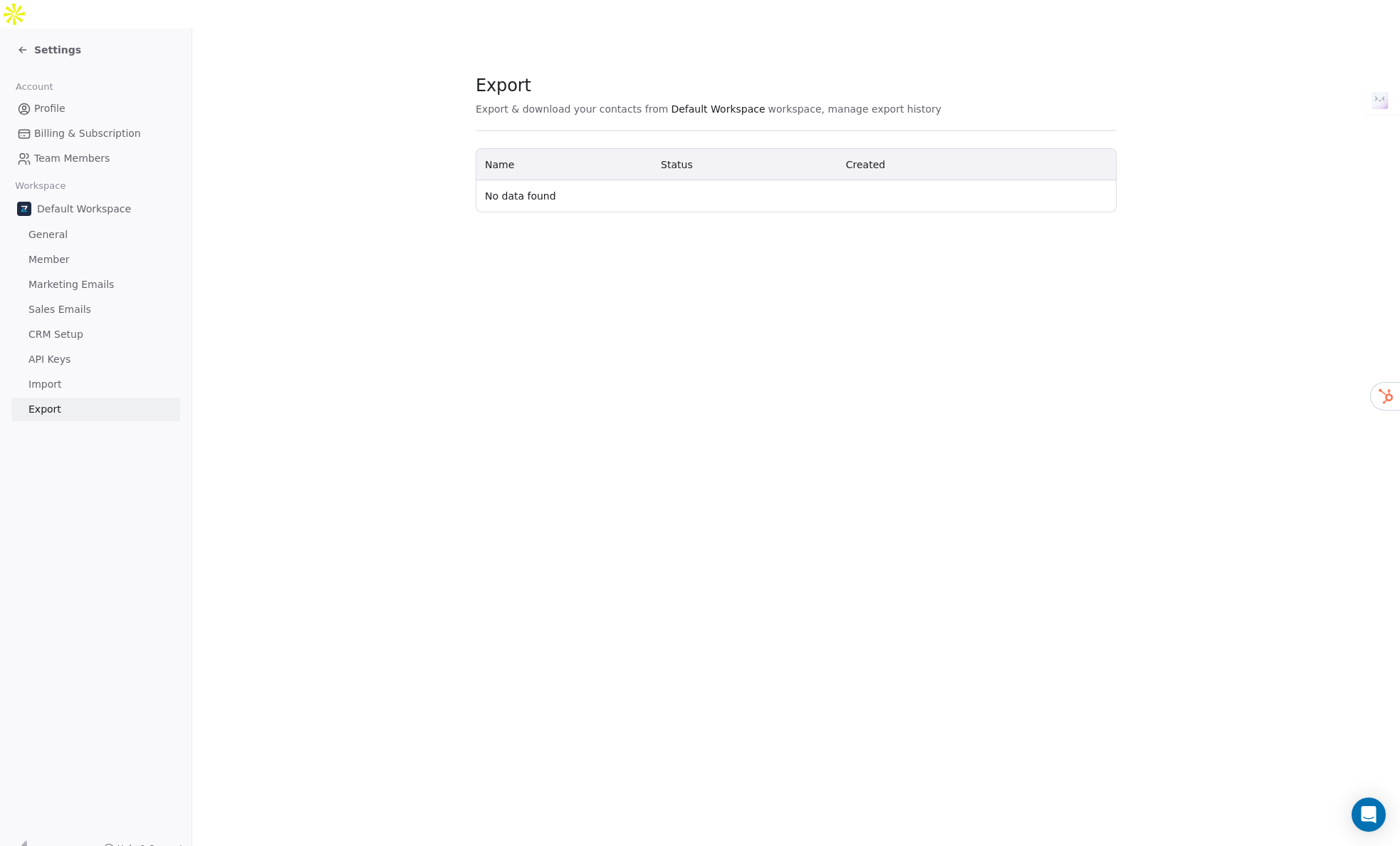
click at [29, 43] on div "Settings" at bounding box center [49, 50] width 64 height 14
